Goal: Communication & Community: Answer question/provide support

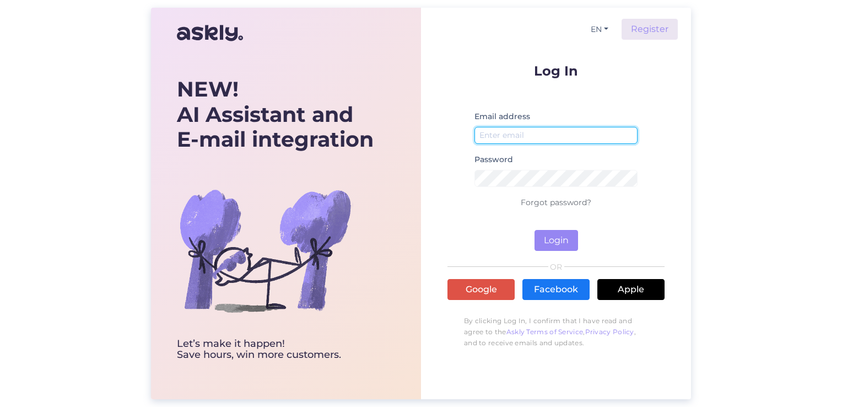
click at [561, 133] on input "email" at bounding box center [555, 135] width 163 height 17
type input "[EMAIL_ADDRESS][DOMAIN_NAME]"
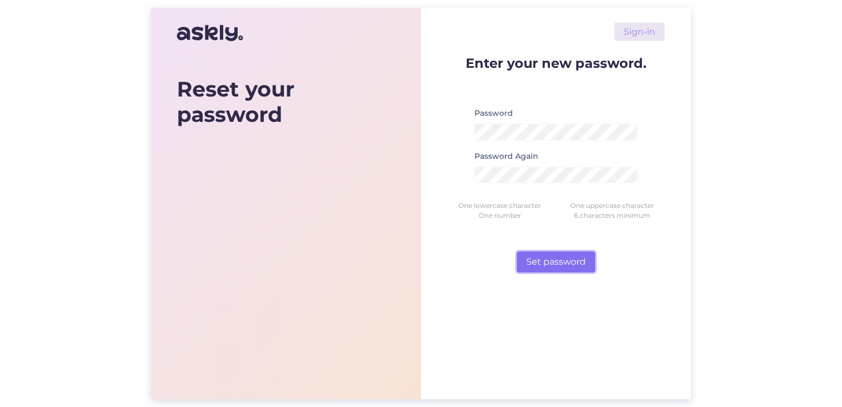
click at [535, 261] on button "Set password" at bounding box center [556, 261] width 78 height 21
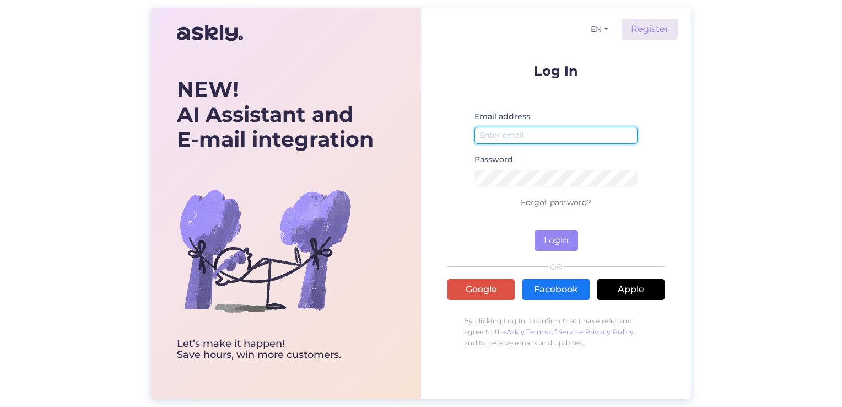
type input "[EMAIL_ADDRESS][DOMAIN_NAME]"
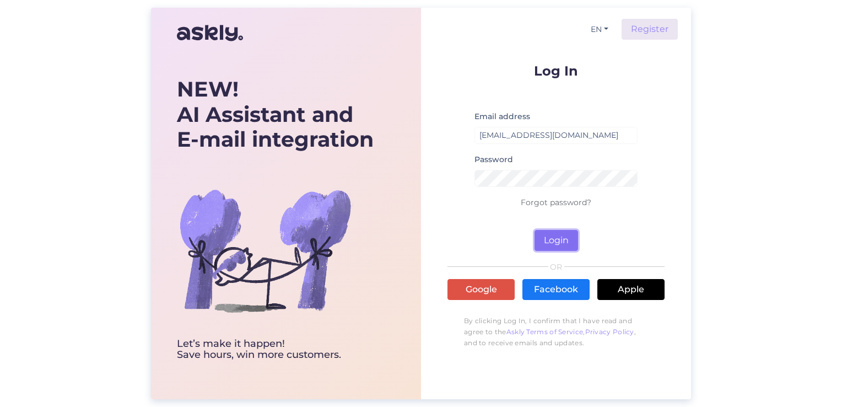
click at [544, 246] on button "Login" at bounding box center [556, 240] width 44 height 21
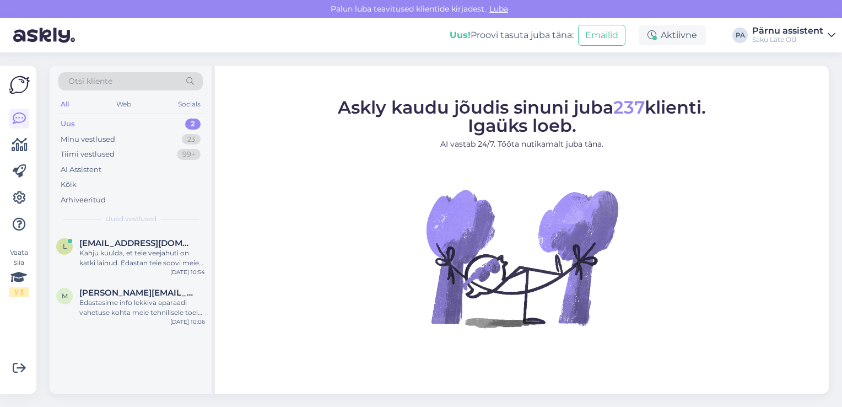
click at [75, 121] on div "Uus 2" at bounding box center [130, 123] width 144 height 15
click at [134, 301] on div "Edastasime info lekkiva aparaadi vahetuse kohta meie tehnilisele toele, kes võt…" at bounding box center [142, 307] width 126 height 20
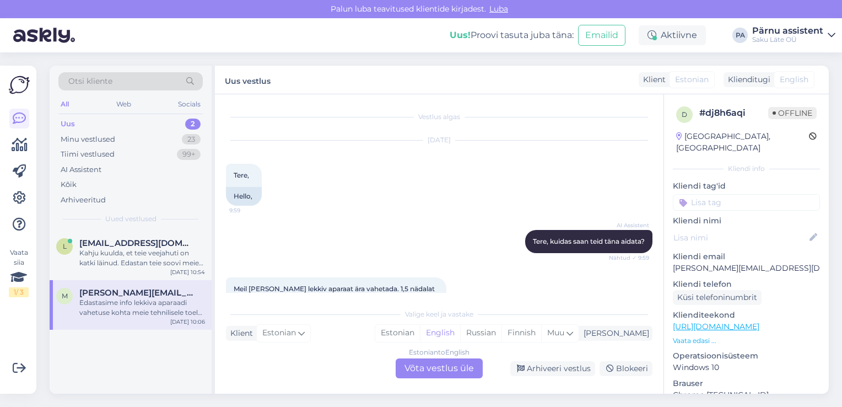
scroll to position [403, 0]
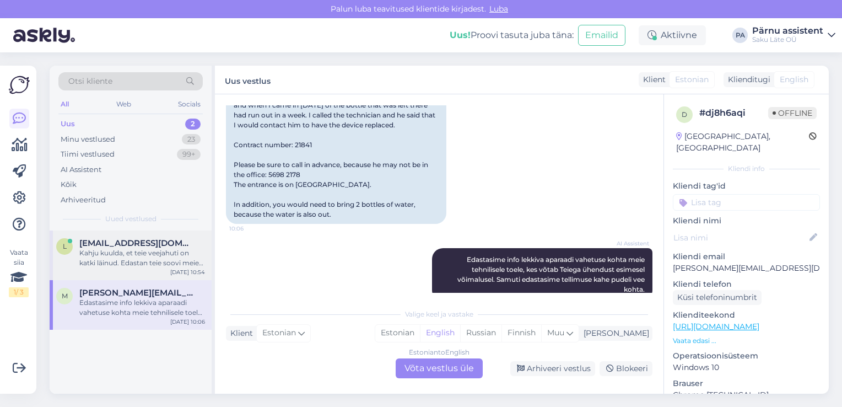
click at [133, 257] on div "Kahju kuulda, et teie veejahuti on katki läinud. Edastan teie soovi meie tehnil…" at bounding box center [142, 258] width 126 height 20
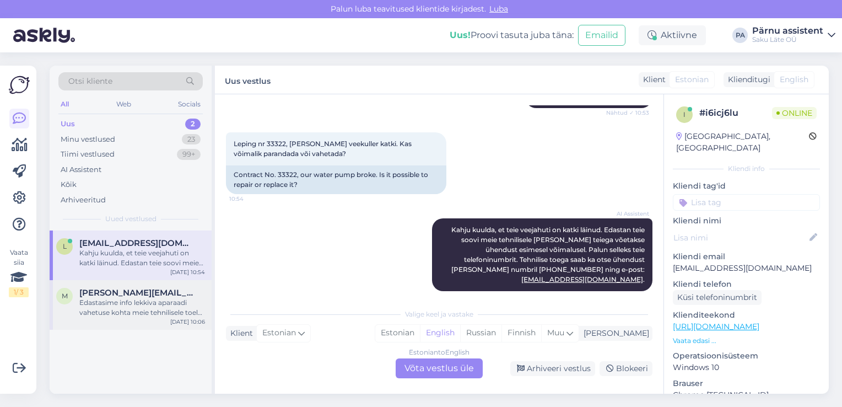
click at [134, 297] on div "Edastasime info lekkiva aparaadi vahetuse kohta meie tehnilisele toele, kes võt…" at bounding box center [142, 307] width 126 height 20
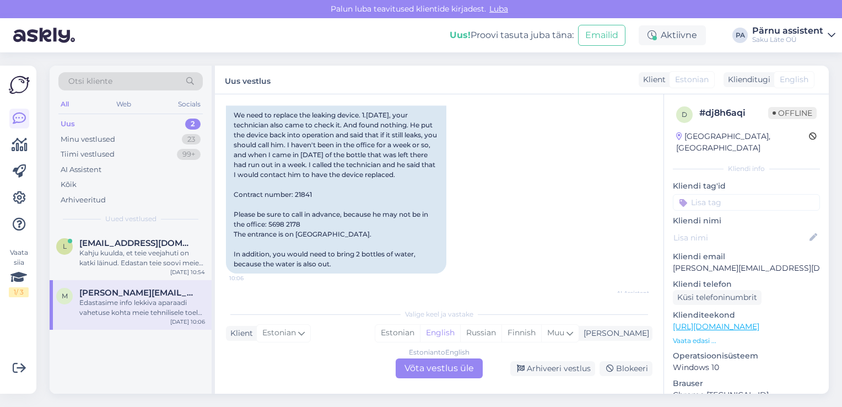
scroll to position [403, 0]
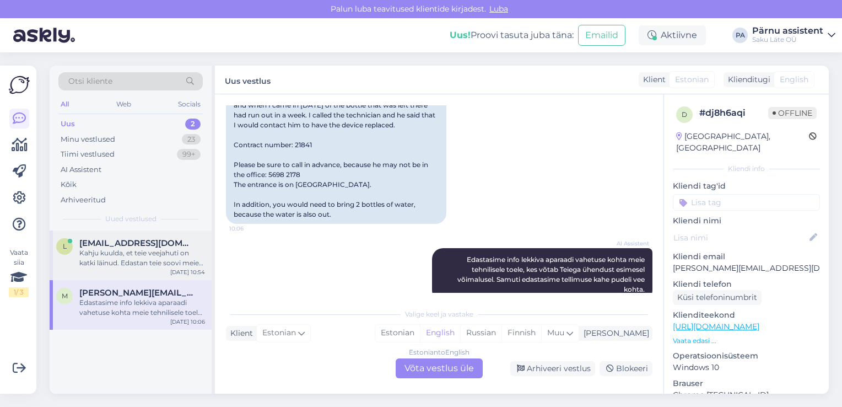
click at [127, 252] on div "Kahju kuulda, et teie veejahuti on katki läinud. Edastan teie soovi meie tehnil…" at bounding box center [142, 258] width 126 height 20
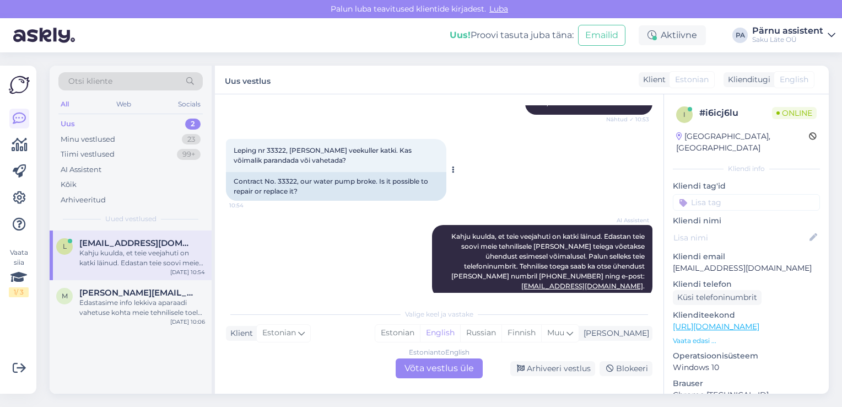
scroll to position [145, 0]
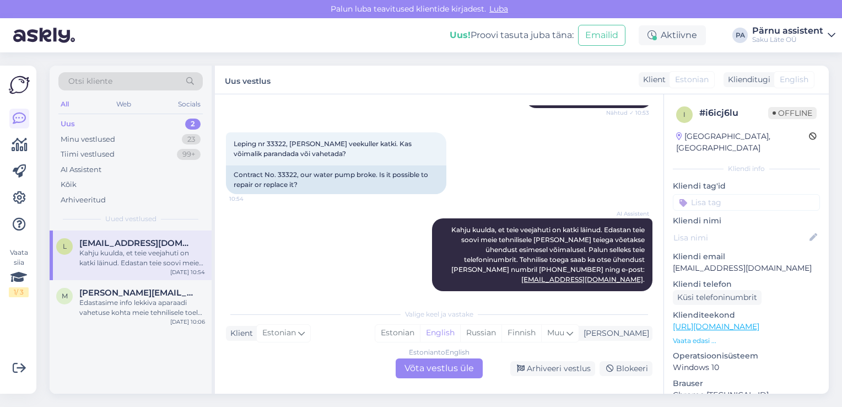
click at [423, 367] on div "Estonian to English Võta vestlus üle" at bounding box center [439, 368] width 87 height 20
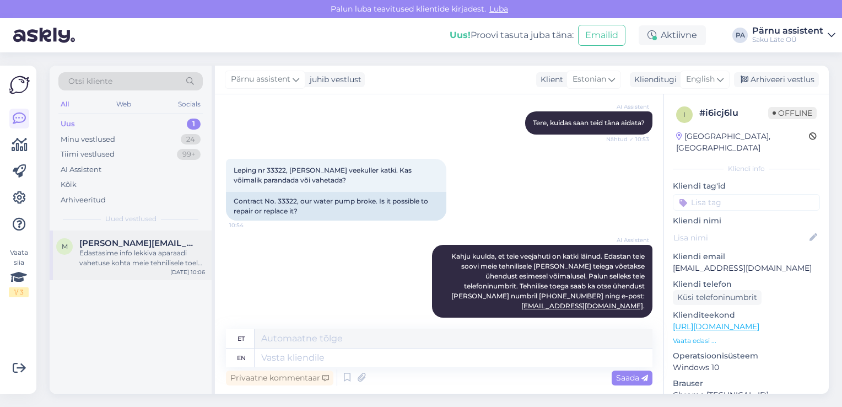
click at [116, 245] on span "[PERSON_NAME][EMAIL_ADDRESS][DOMAIN_NAME]" at bounding box center [136, 243] width 115 height 10
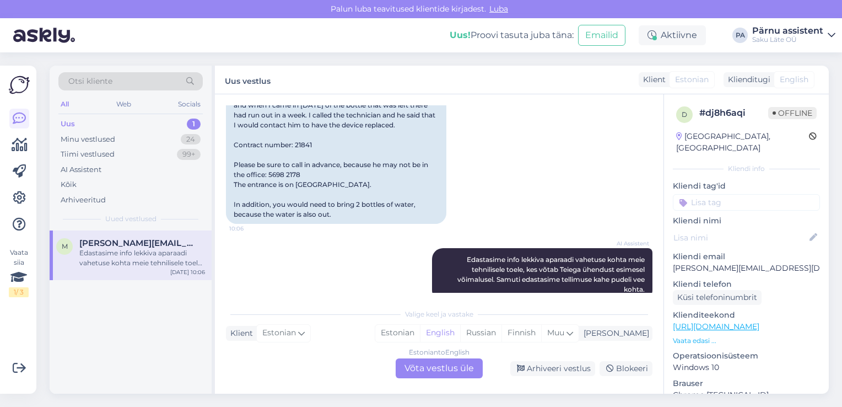
click at [429, 372] on div "Estonian to English Võta vestlus üle" at bounding box center [439, 368] width 87 height 20
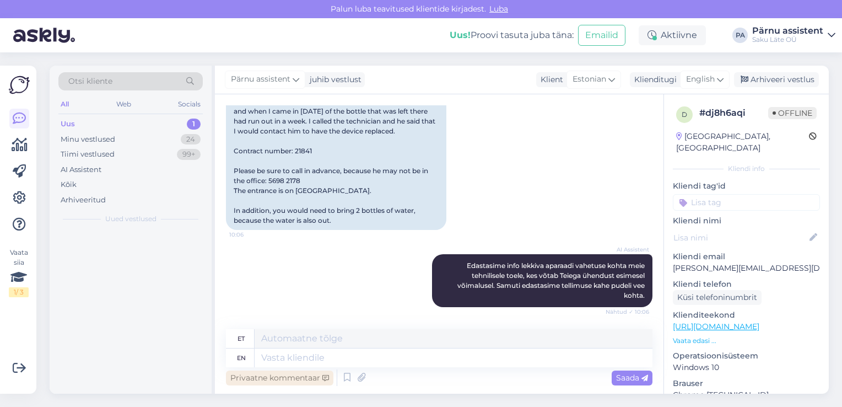
scroll to position [376, 0]
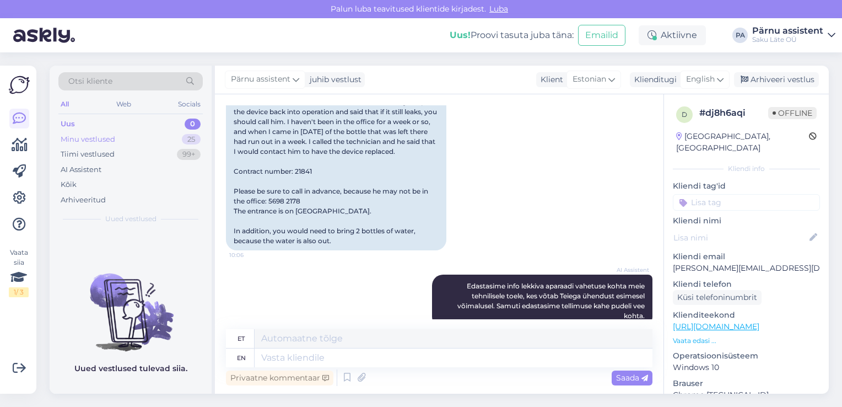
click at [148, 140] on div "Minu vestlused 25" at bounding box center [130, 139] width 144 height 15
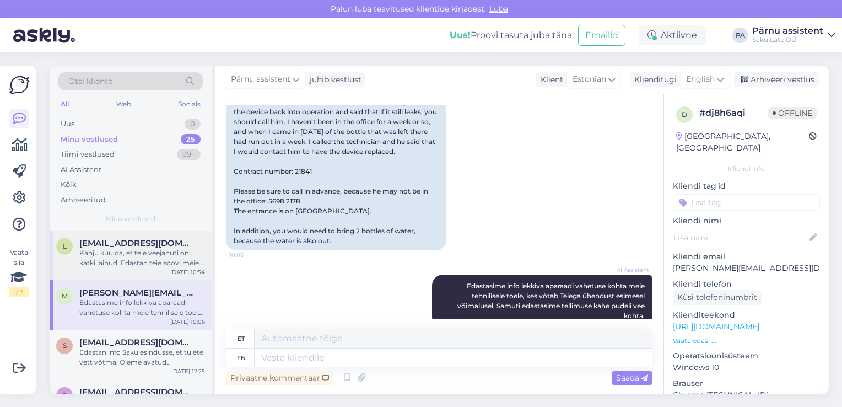
click at [139, 254] on div "Kahju kuulda, et teie veejahuti on katki läinud. Edastan teie soovi meie tehnil…" at bounding box center [142, 258] width 126 height 20
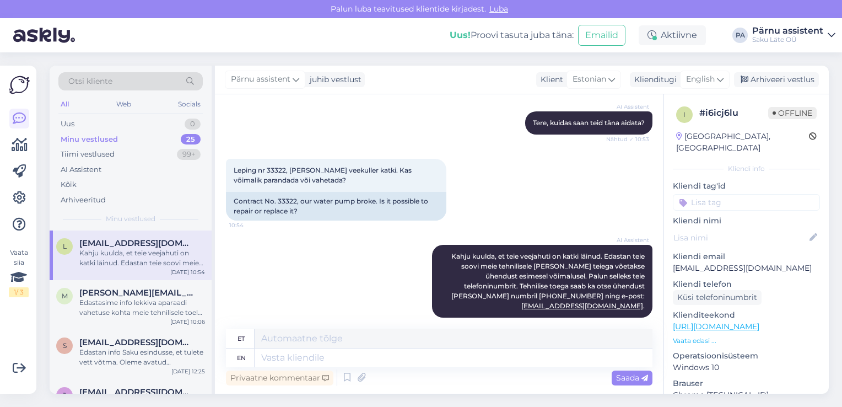
click at [833, 41] on link "Pärnu assistent [PERSON_NAME]" at bounding box center [793, 35] width 83 height 18
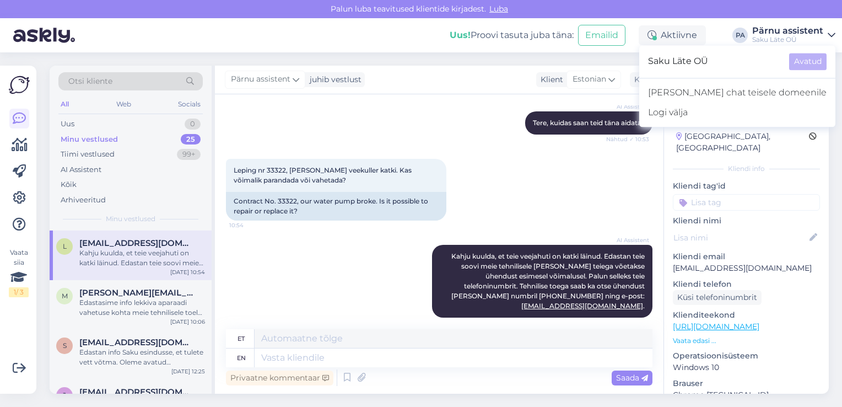
click at [833, 34] on icon at bounding box center [831, 35] width 8 height 9
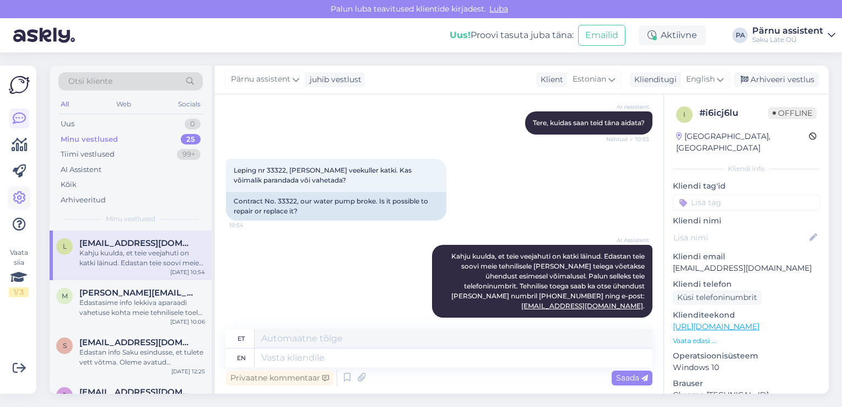
click at [24, 198] on icon at bounding box center [19, 197] width 13 height 13
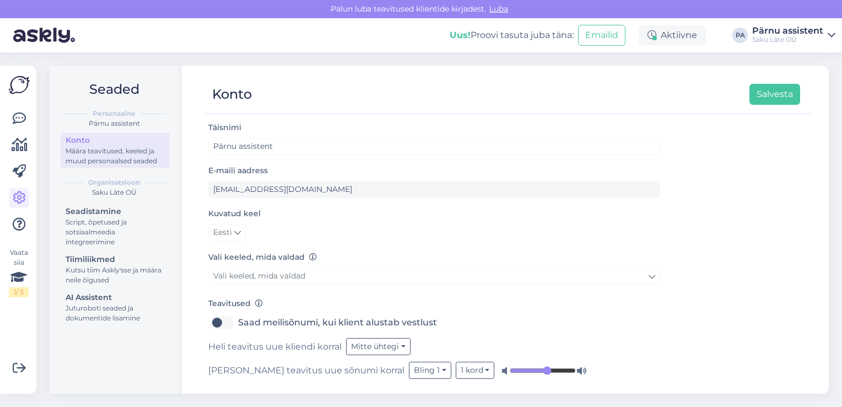
scroll to position [3, 0]
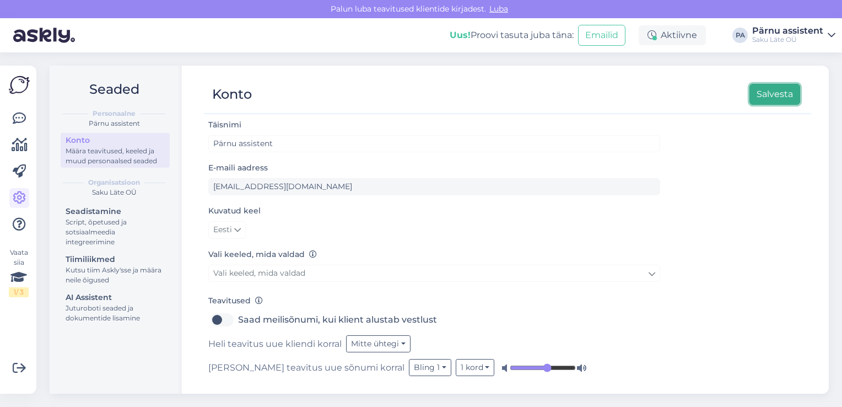
click at [769, 99] on button "Salvesta" at bounding box center [774, 94] width 51 height 21
click at [18, 87] on img at bounding box center [19, 84] width 21 height 21
click at [21, 120] on icon at bounding box center [19, 118] width 13 height 13
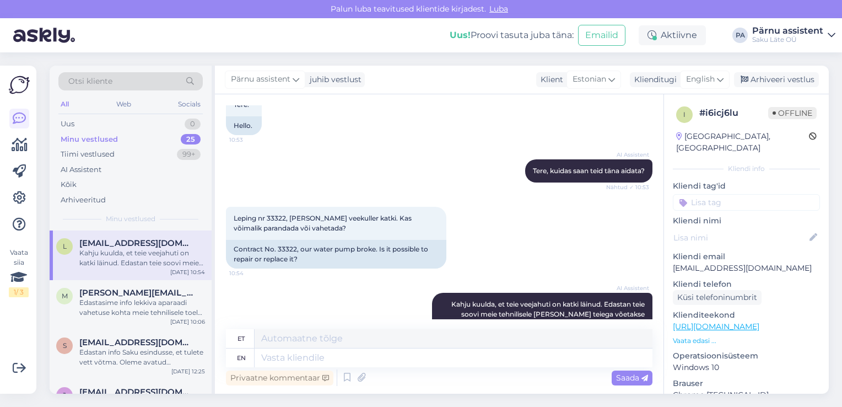
scroll to position [118, 0]
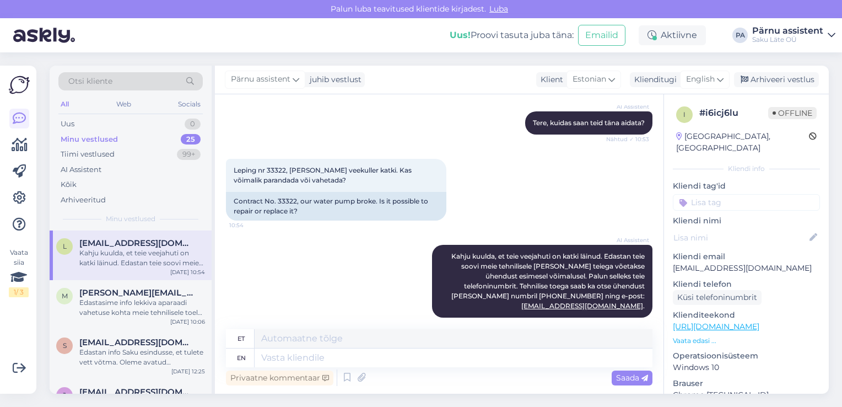
click at [147, 257] on div "Kahju kuulda, et teie veejahuti on katki läinud. Edastan teie soovi meie tehnil…" at bounding box center [142, 258] width 126 height 20
click at [146, 286] on div "m [PERSON_NAME][EMAIL_ADDRESS][DOMAIN_NAME] Edastasime info lekkiva aparaadi va…" at bounding box center [131, 305] width 162 height 50
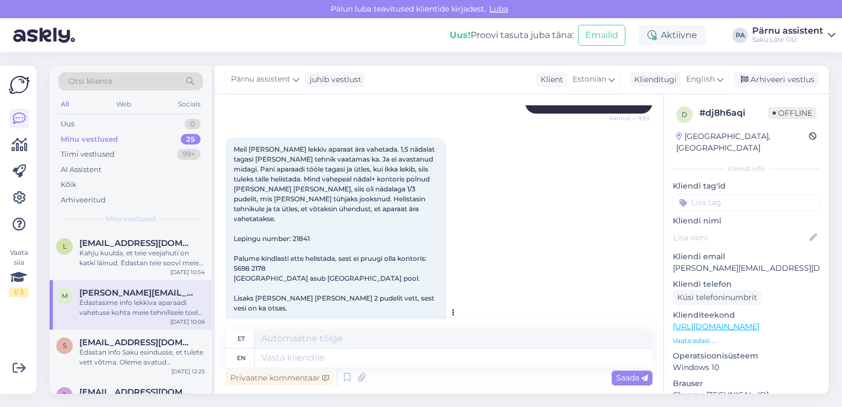
scroll to position [156, 0]
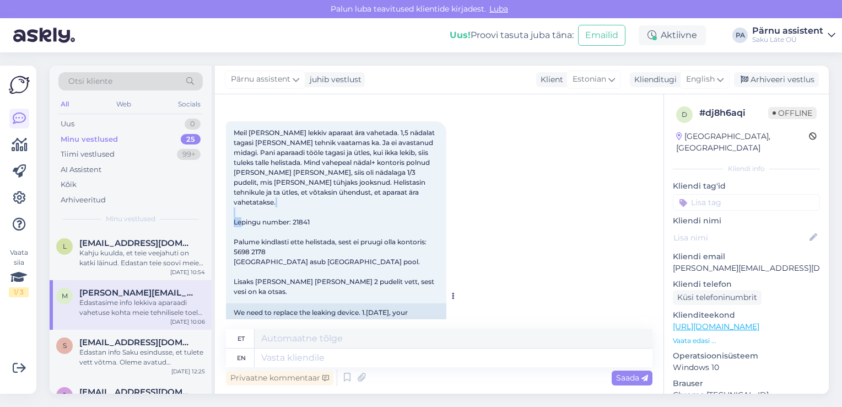
drag, startPoint x: 310, startPoint y: 210, endPoint x: 294, endPoint y: 212, distance: 15.5
click at [294, 212] on span "Meil [PERSON_NAME] lekkiv aparaat ära vahetada. 1,5 nädalat tagasi [PERSON_NAME…" at bounding box center [335, 211] width 203 height 167
copy span "21841"
click at [131, 266] on div "Kahju kuulda, et teie veejahuti on katki läinud. Edastan teie soovi meie tehnil…" at bounding box center [142, 258] width 126 height 20
